Goal: Information Seeking & Learning: Learn about a topic

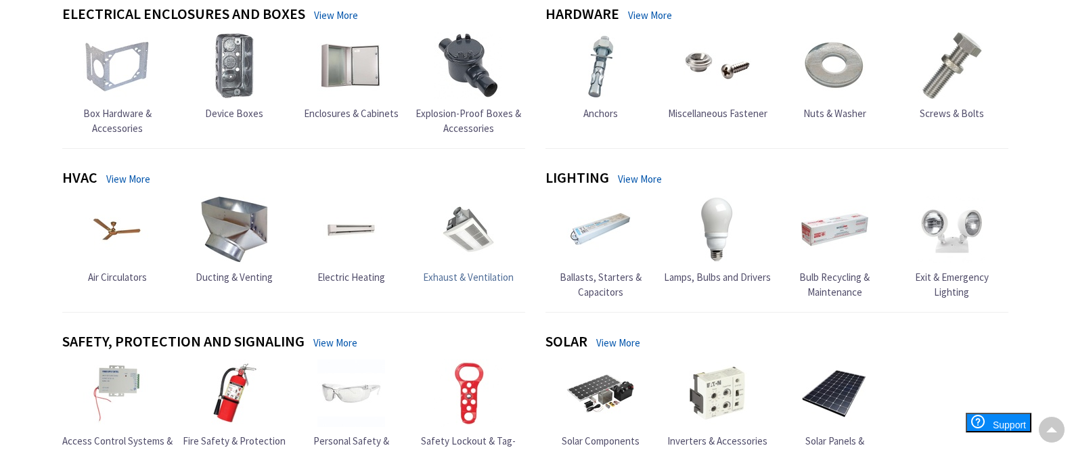
scroll to position [544, 0]
click at [710, 273] on span "Lamps, Bulbs and Drivers" at bounding box center [717, 276] width 107 height 13
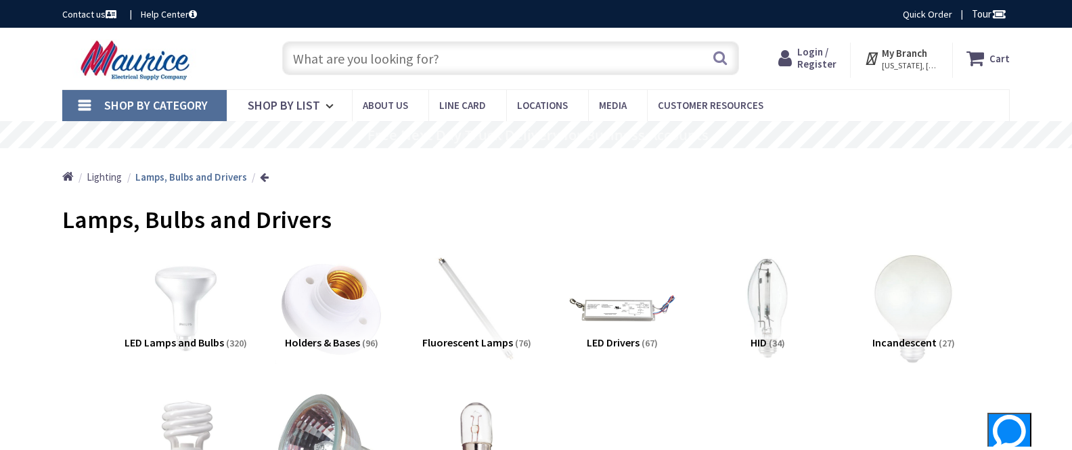
click at [349, 57] on input "text" at bounding box center [510, 58] width 457 height 34
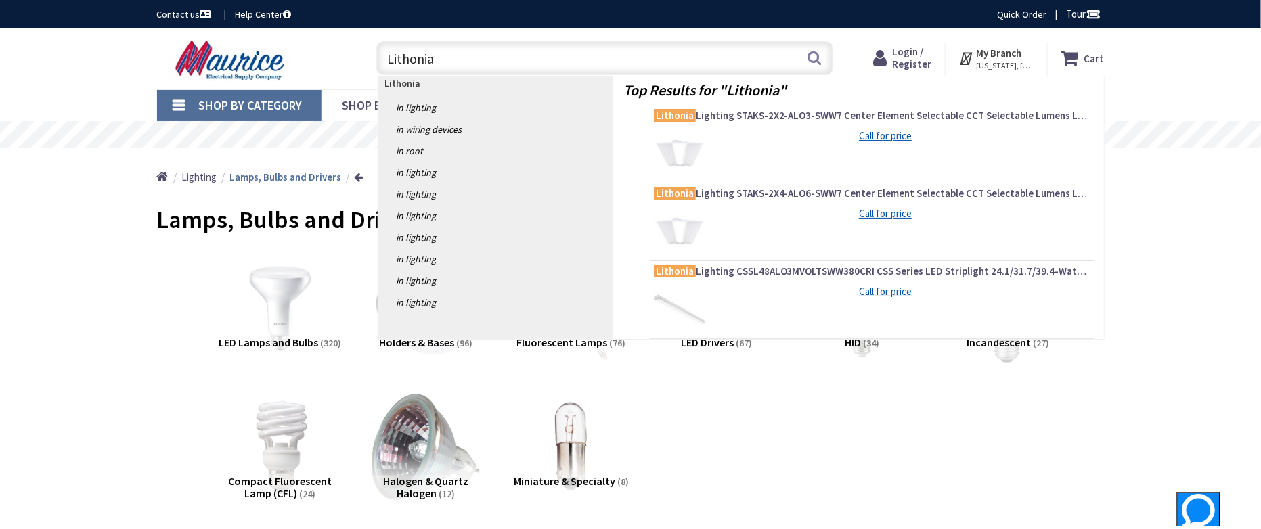
click at [472, 58] on input "Lithonia" at bounding box center [604, 58] width 457 height 34
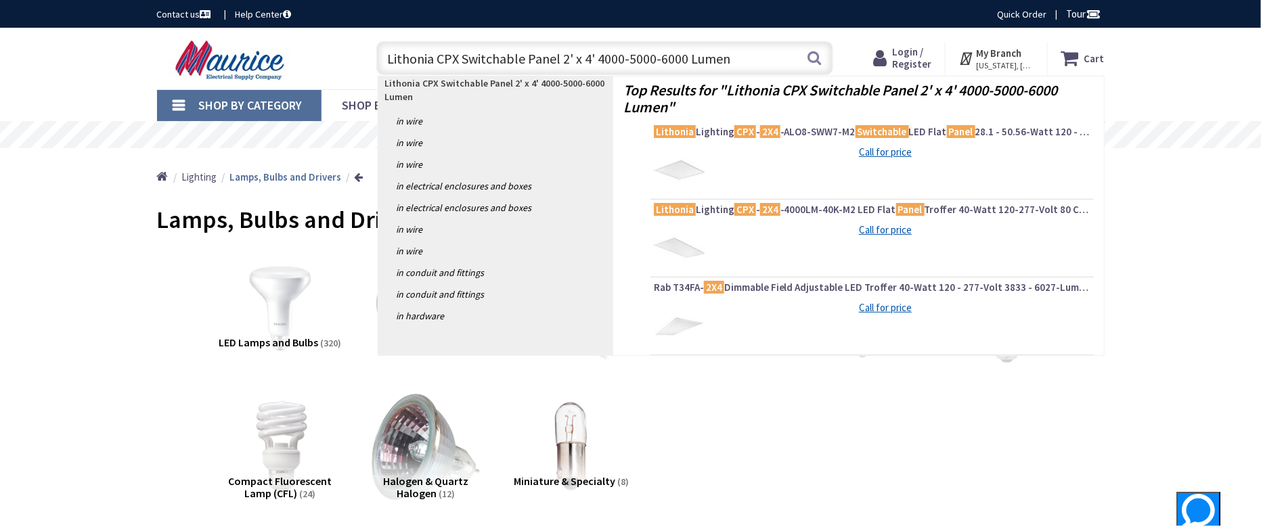
type input "Lithonia CPX Switchable Panel 2' x 4' 4000-5000-6000 Lumens"
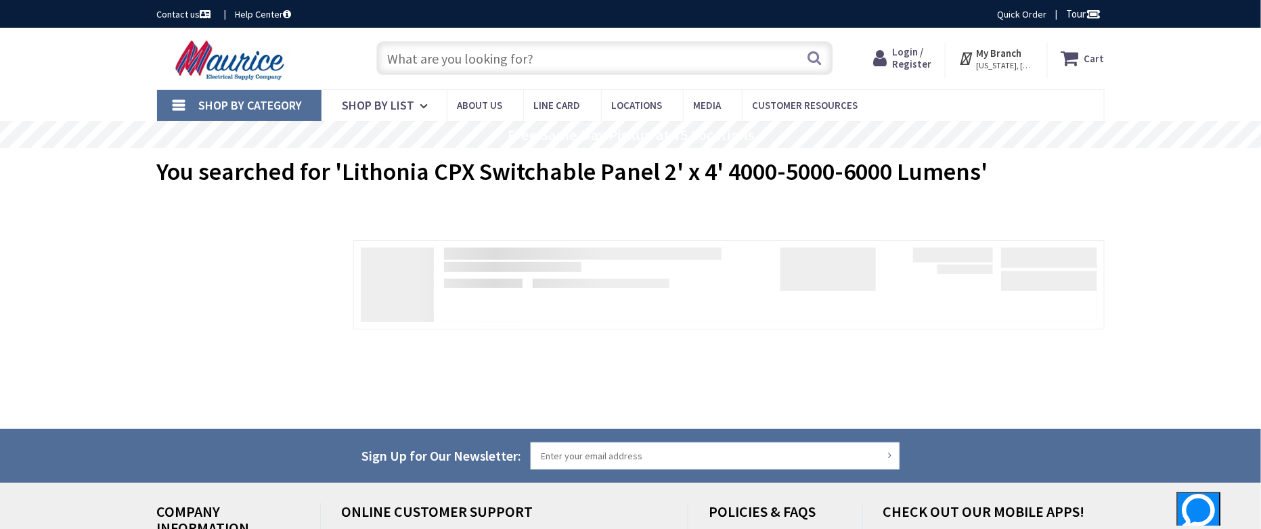
click at [984, 171] on span "You searched for 'Lithonia CPX Switchable Panel 2' x 4' 4000-5000-6000 Lumens'" at bounding box center [572, 171] width 831 height 30
click at [986, 165] on span "You searched for 'Lithonia CPX Switchable Panel 2' x 4' 4000-5000-6000 Lumens'" at bounding box center [572, 171] width 831 height 30
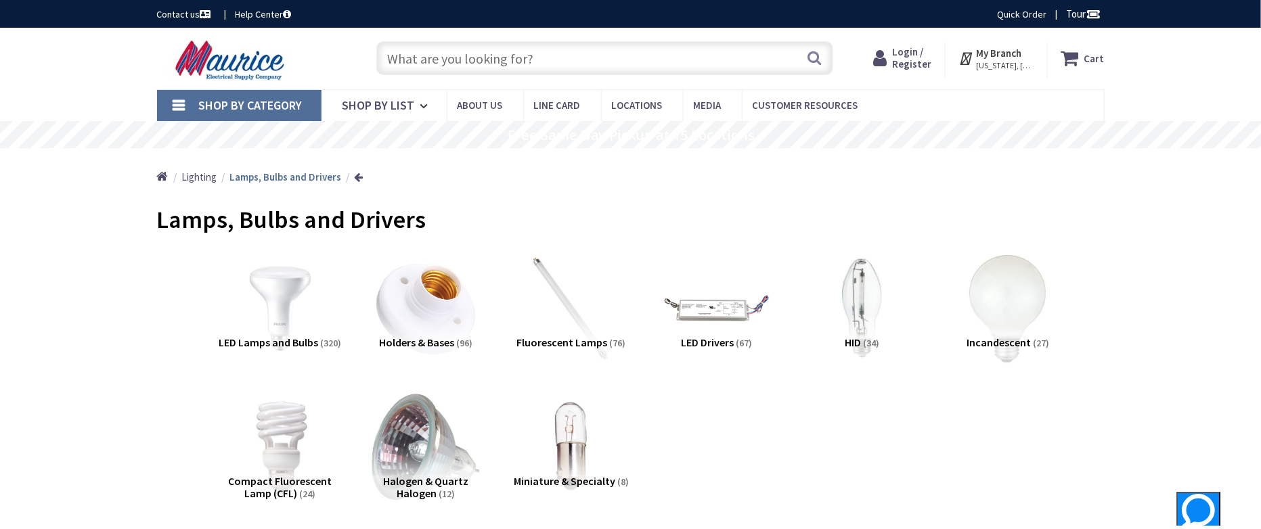
click at [484, 62] on input "text" at bounding box center [604, 58] width 457 height 34
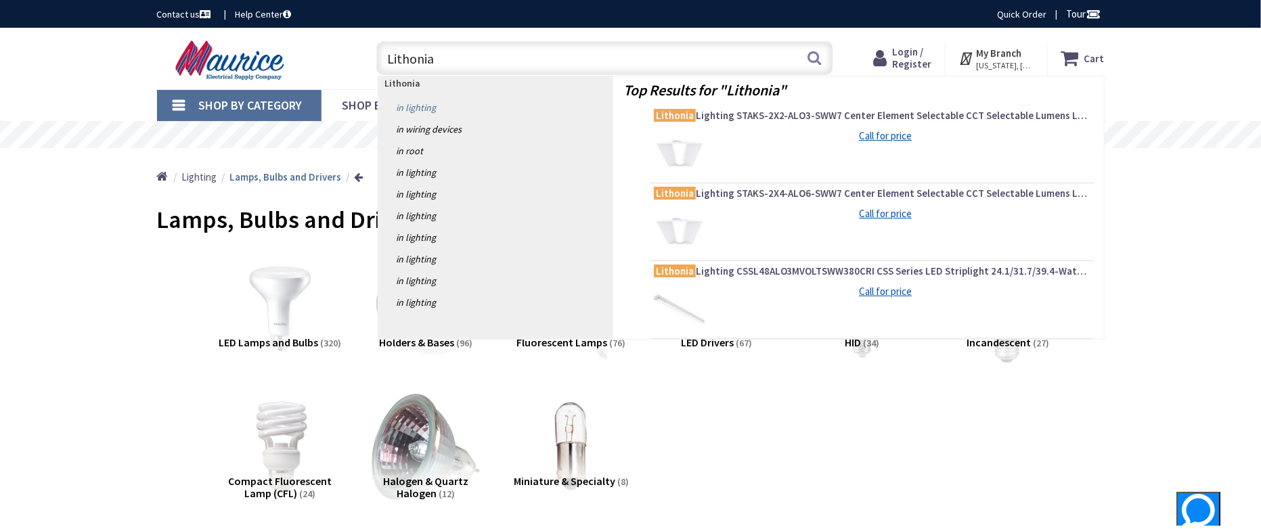
type input "Lithonia"
drag, startPoint x: 563, startPoint y: 107, endPoint x: 530, endPoint y: 109, distance: 32.5
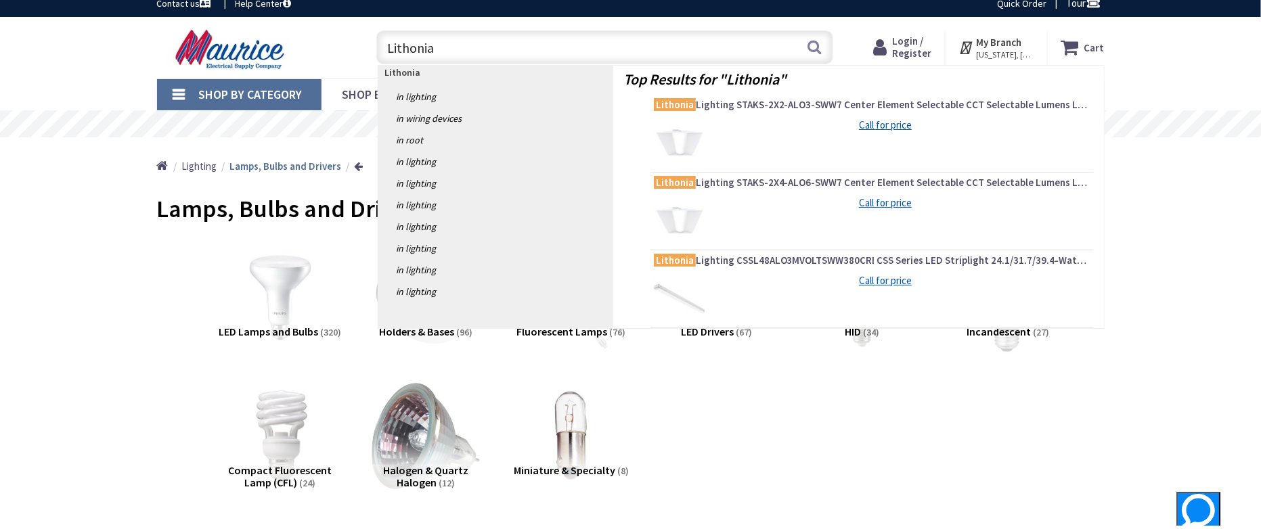
scroll to position [3, 0]
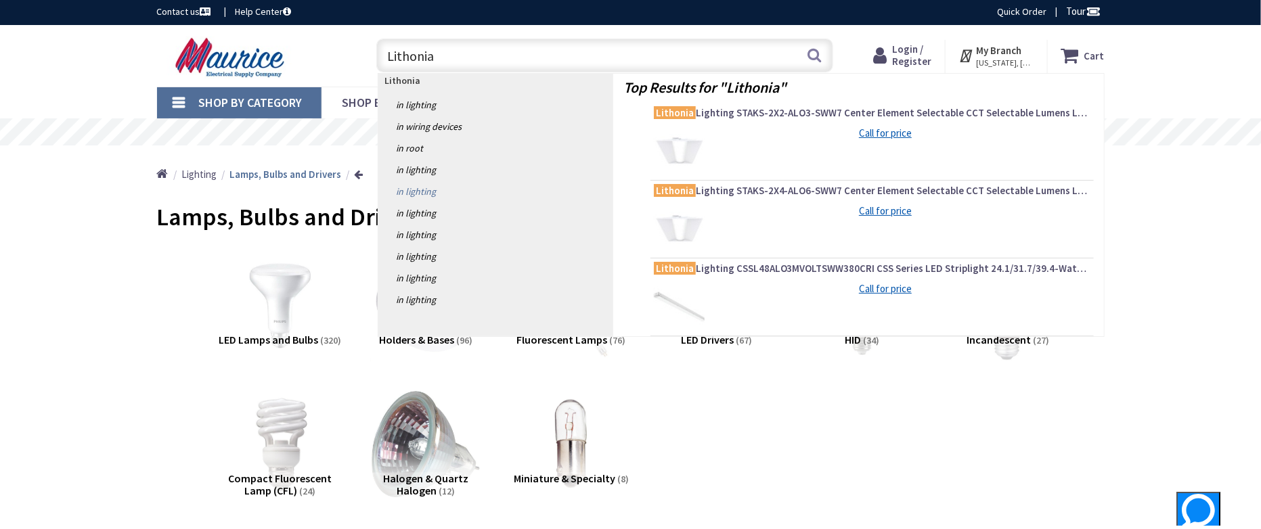
click at [426, 181] on link "in Lighting" at bounding box center [495, 192] width 235 height 22
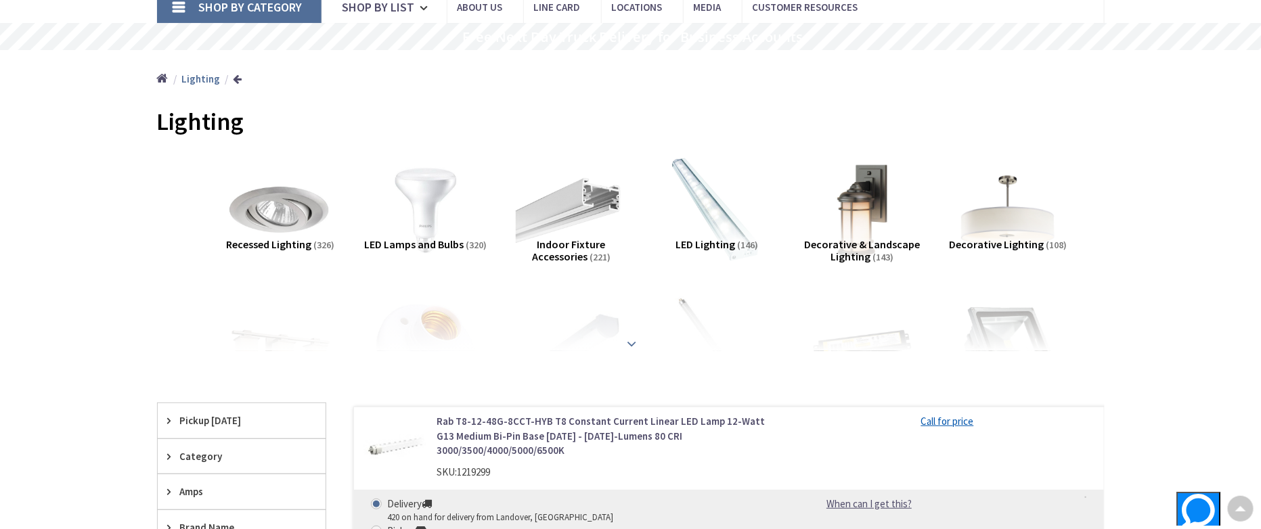
scroll to position [85, 0]
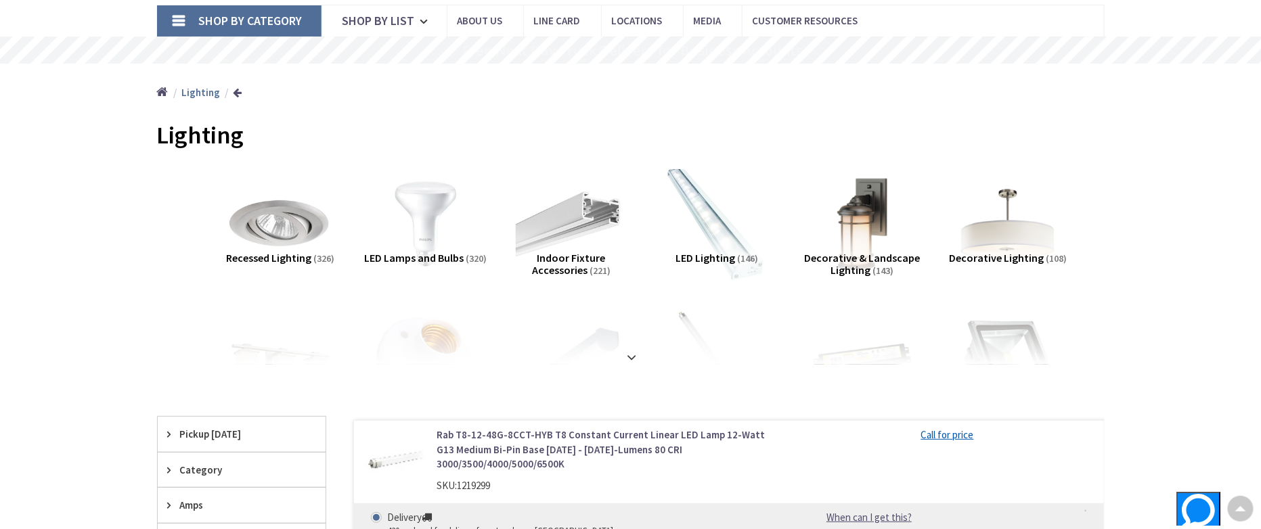
click at [727, 235] on img at bounding box center [716, 223] width 122 height 122
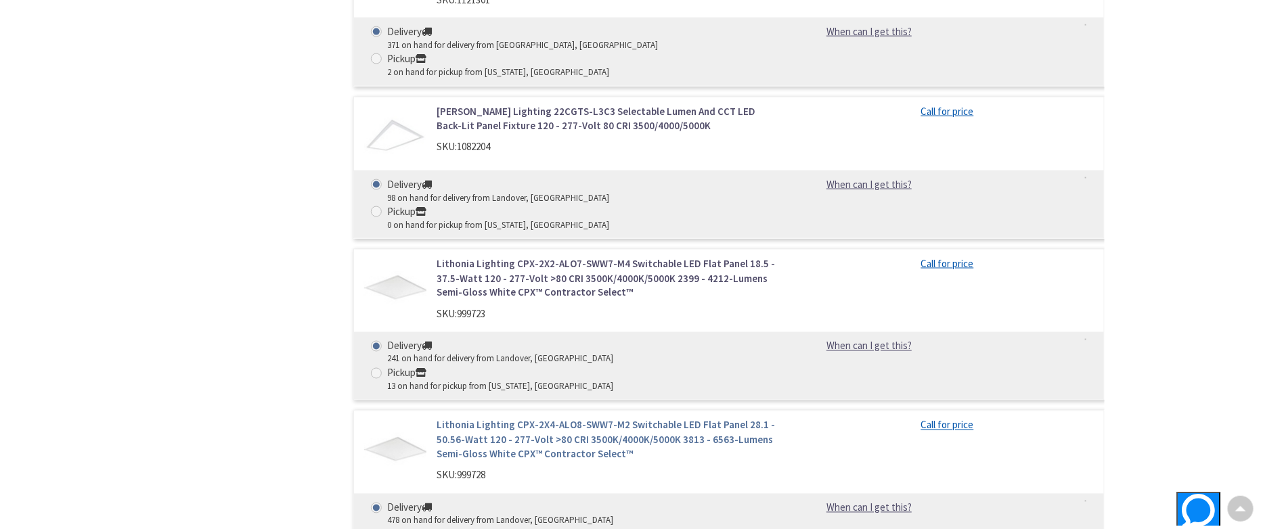
scroll to position [909, 0]
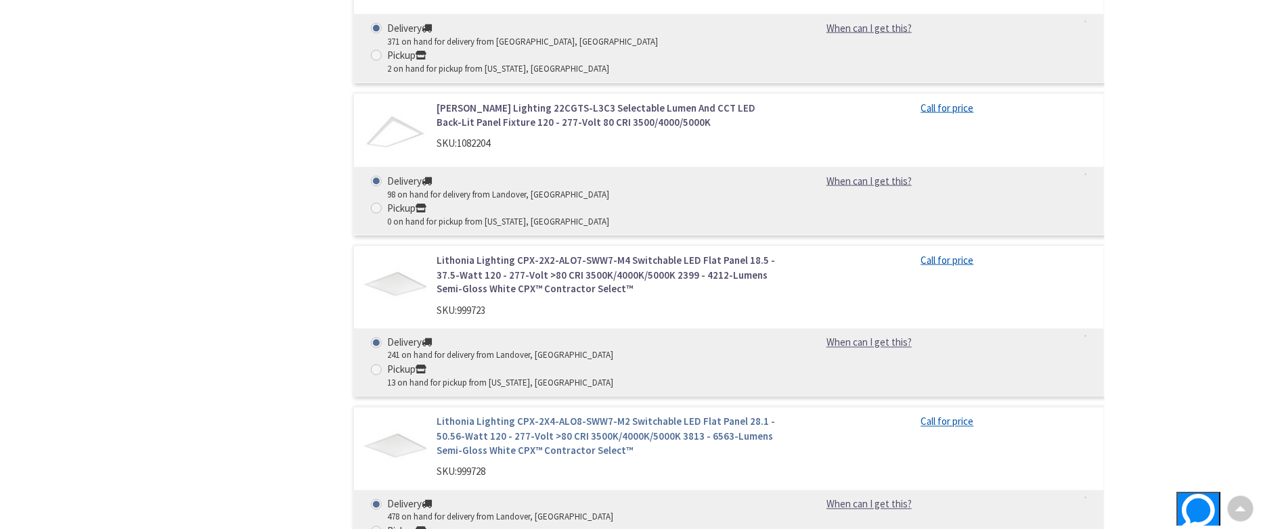
click at [516, 415] on link "Lithonia Lighting CPX-2X4-ALO8-SWW7-M2 Switchable LED Flat Panel 28.1 - 50.56-W…" at bounding box center [608, 436] width 344 height 43
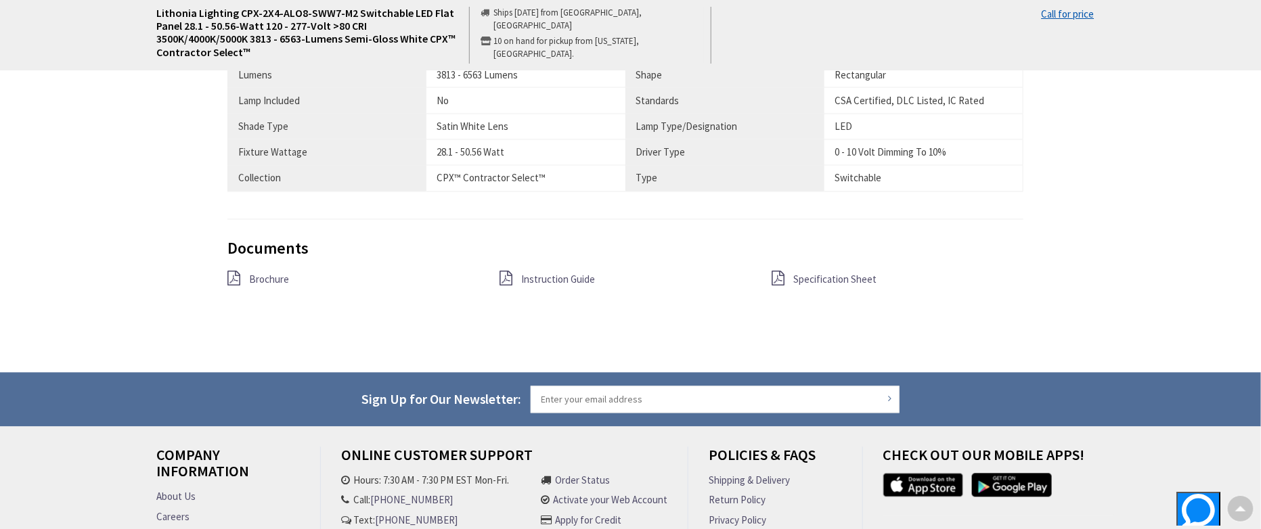
scroll to position [1081, 0]
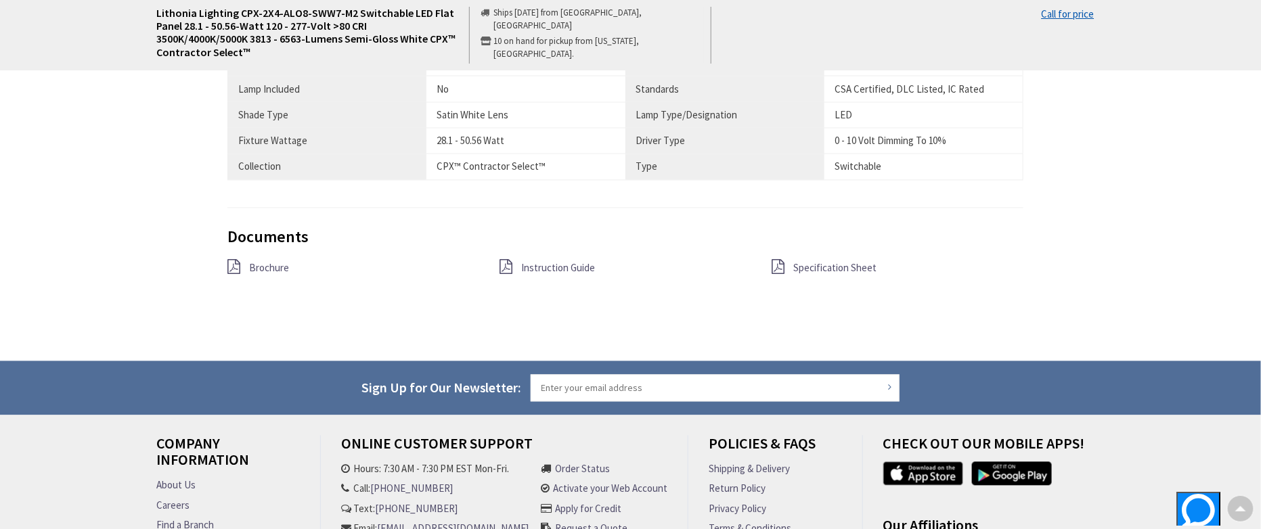
click at [240, 261] on div "Brochure" at bounding box center [353, 268] width 272 height 17
click at [237, 261] on icon at bounding box center [233, 267] width 13 height 15
click at [541, 263] on span "Instruction Guide" at bounding box center [558, 268] width 74 height 13
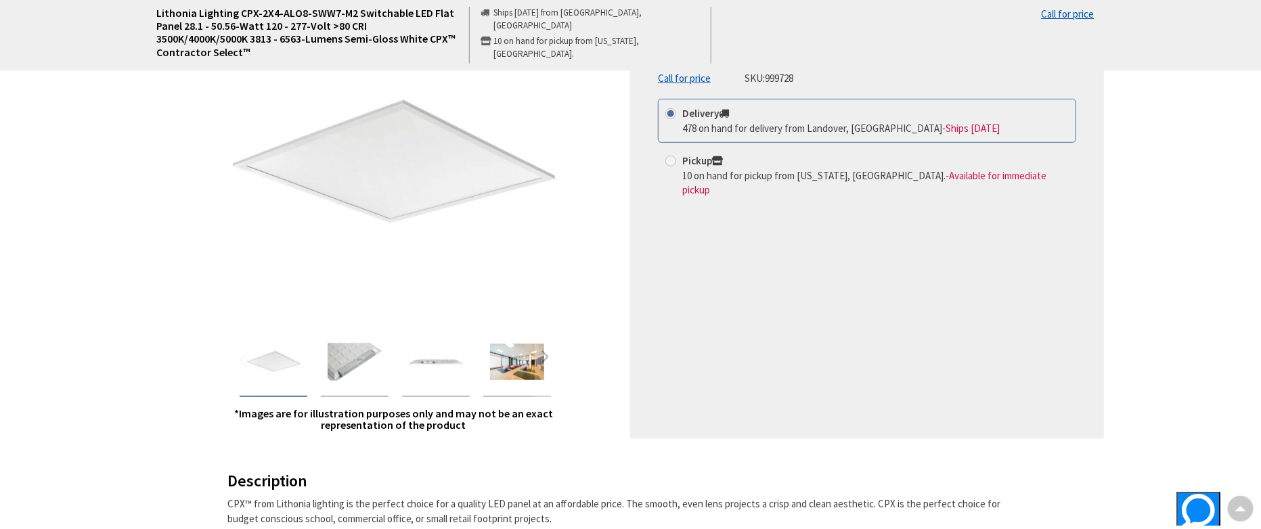
scroll to position [223, 0]
click at [290, 357] on img "Lithonia Lighting CPX-2X4-ALO8-SWW7-M2 Switchable LED Flat Panel 28.1 - 50.56-W…" at bounding box center [273, 363] width 54 height 54
click at [345, 357] on img "Lithonia Lighting CPX-2X4-ALO8-SWW7-M2 Switchable LED Flat Panel 28.1 - 50.56-W…" at bounding box center [354, 363] width 54 height 54
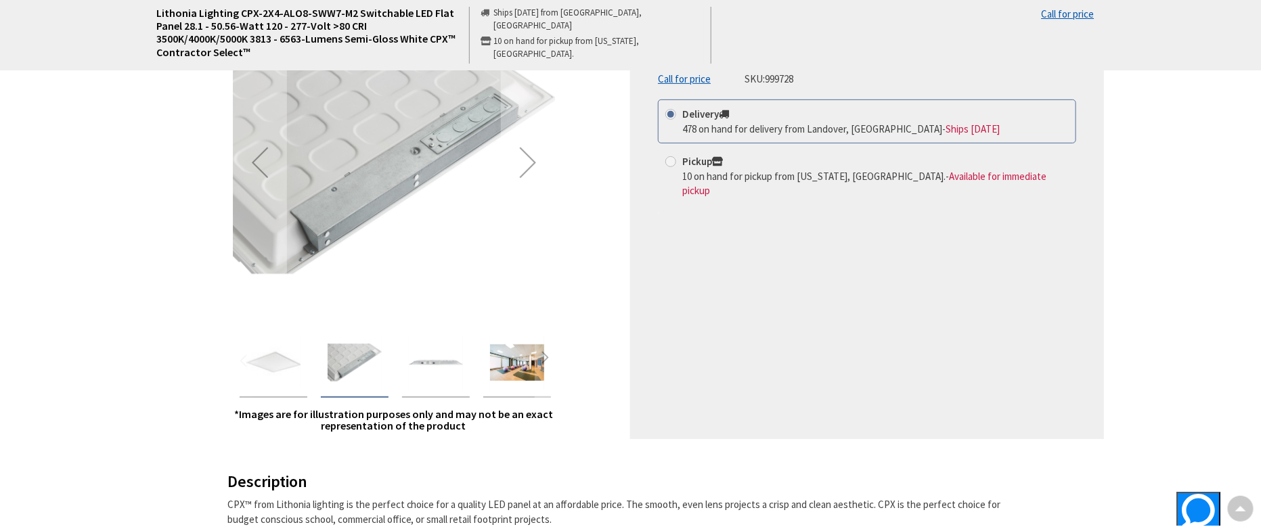
click at [422, 359] on img "Lithonia Lighting CPX-2X4-ALO8-SWW7-M2 Switchable LED Flat Panel 28.1 - 50.56-W…" at bounding box center [436, 363] width 54 height 54
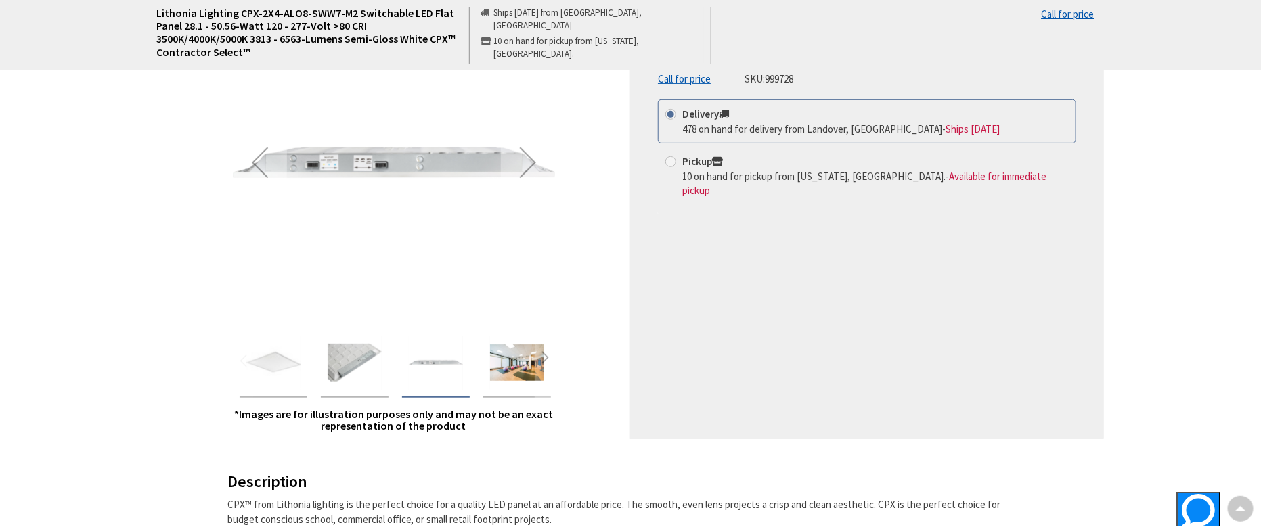
click at [520, 363] on img "Lithonia Lighting CPX-2X4-ALO8-SWW7-M2 Switchable LED Flat Panel 28.1 - 50.56-W…" at bounding box center [517, 363] width 54 height 54
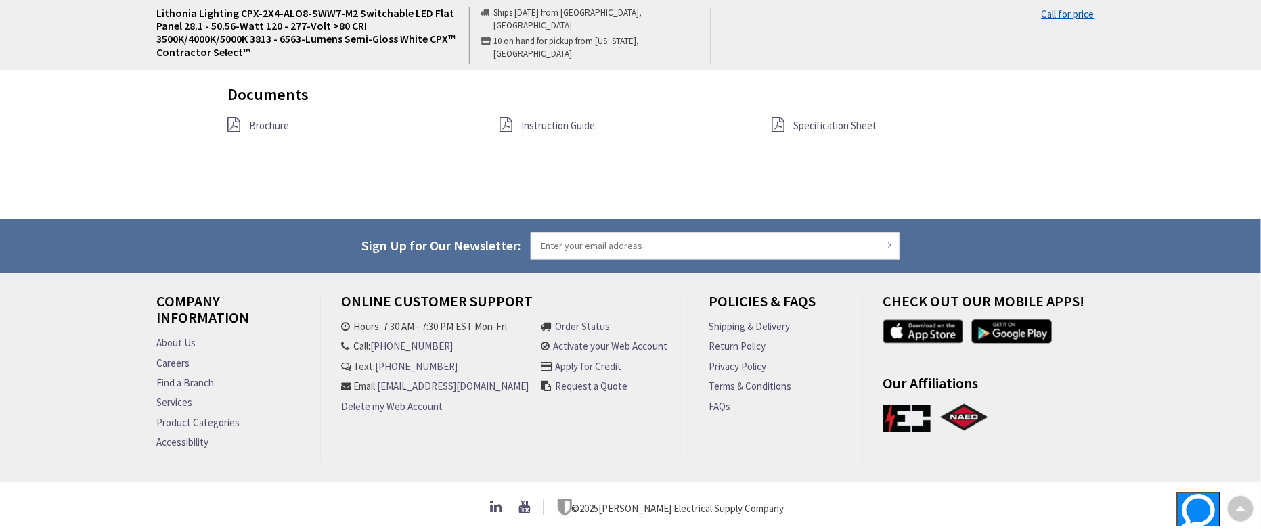
scroll to position [1223, 0]
